Goal: Navigation & Orientation: Go to known website

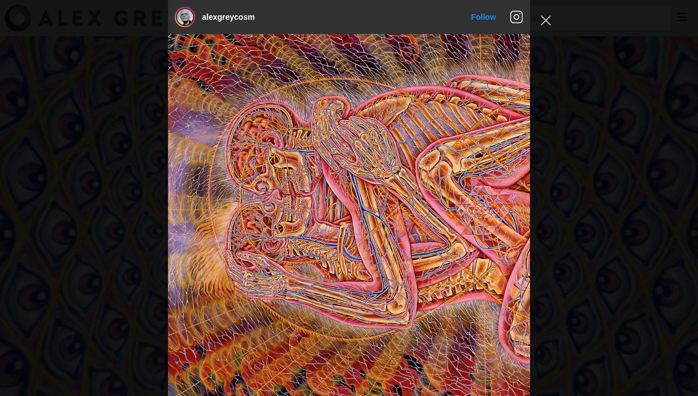
scroll to position [2378, 0]
